Goal: Use online tool/utility: Utilize a website feature to perform a specific function

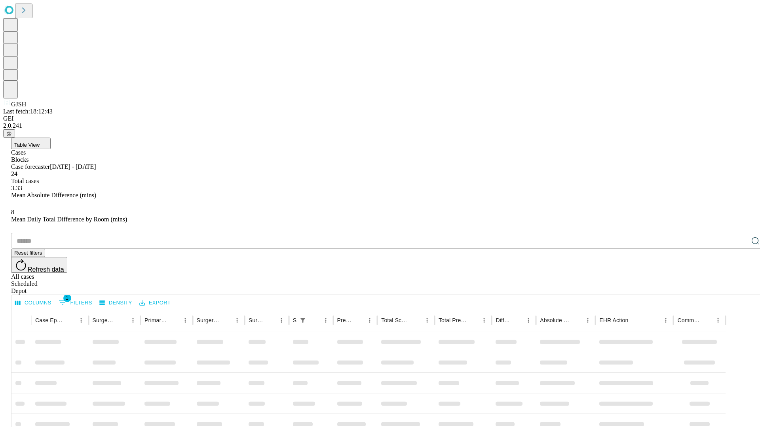
click at [40, 142] on span "Table View" at bounding box center [26, 145] width 25 height 6
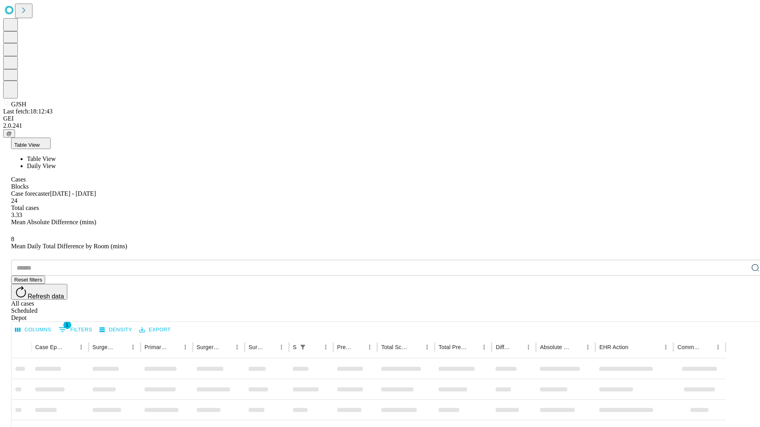
click at [56, 163] on span "Daily View" at bounding box center [41, 166] width 29 height 7
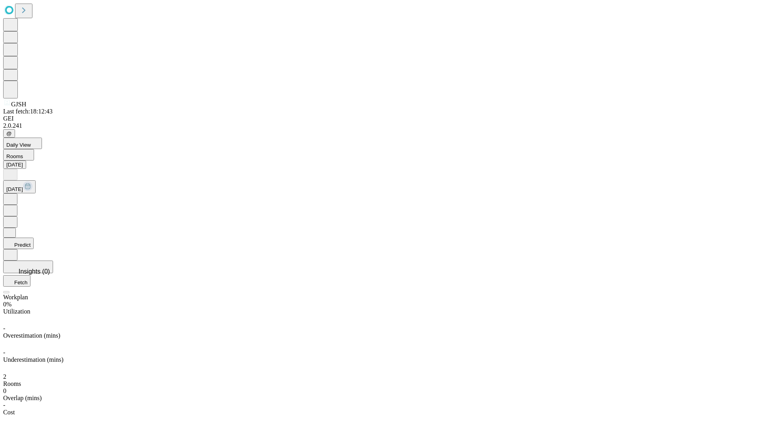
click at [34, 238] on button "Predict" at bounding box center [18, 243] width 30 height 11
